Goal: Information Seeking & Learning: Compare options

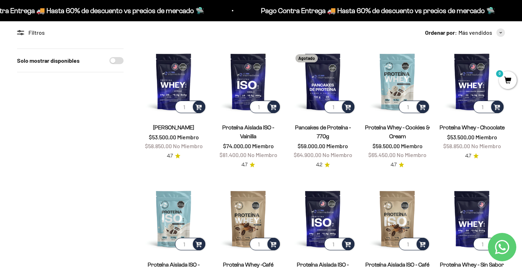
scroll to position [78, 0]
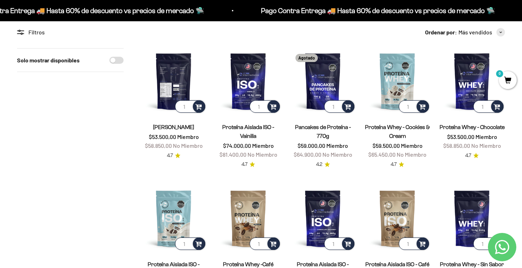
click at [172, 59] on img at bounding box center [174, 81] width 66 height 66
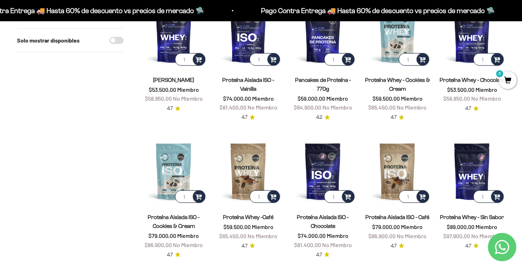
scroll to position [122, 0]
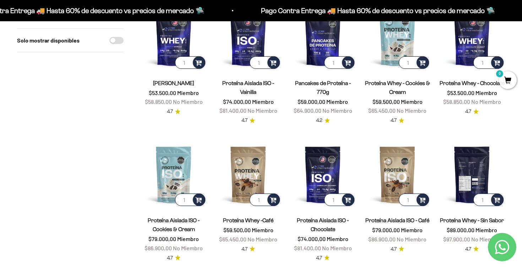
click at [477, 157] on img at bounding box center [472, 175] width 66 height 66
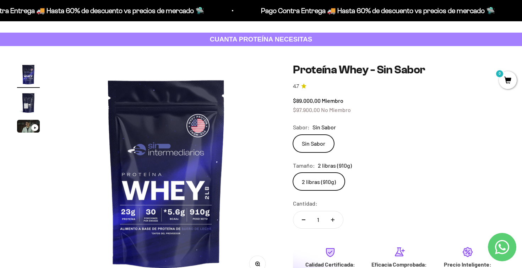
scroll to position [43, 0]
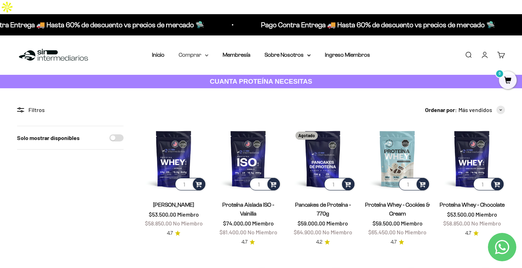
click at [194, 50] on summary "Comprar" at bounding box center [194, 54] width 30 height 9
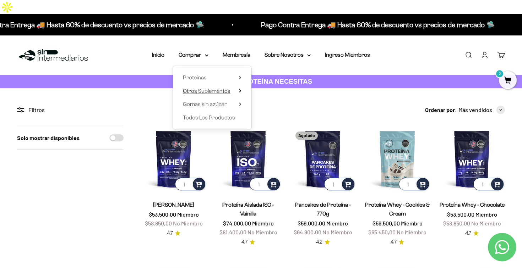
click at [196, 88] on span "Otros Suplementos" at bounding box center [207, 91] width 48 height 6
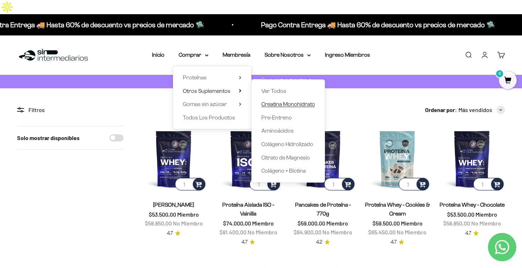
click at [284, 101] on span "Creatina Monohidrato" at bounding box center [288, 104] width 54 height 6
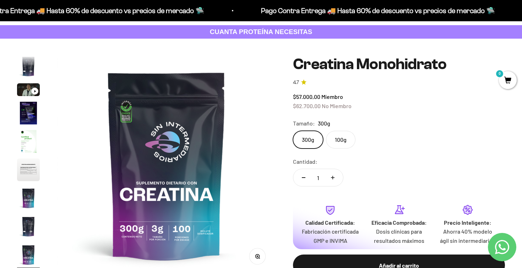
scroll to position [46, 0]
